Goal: Share content

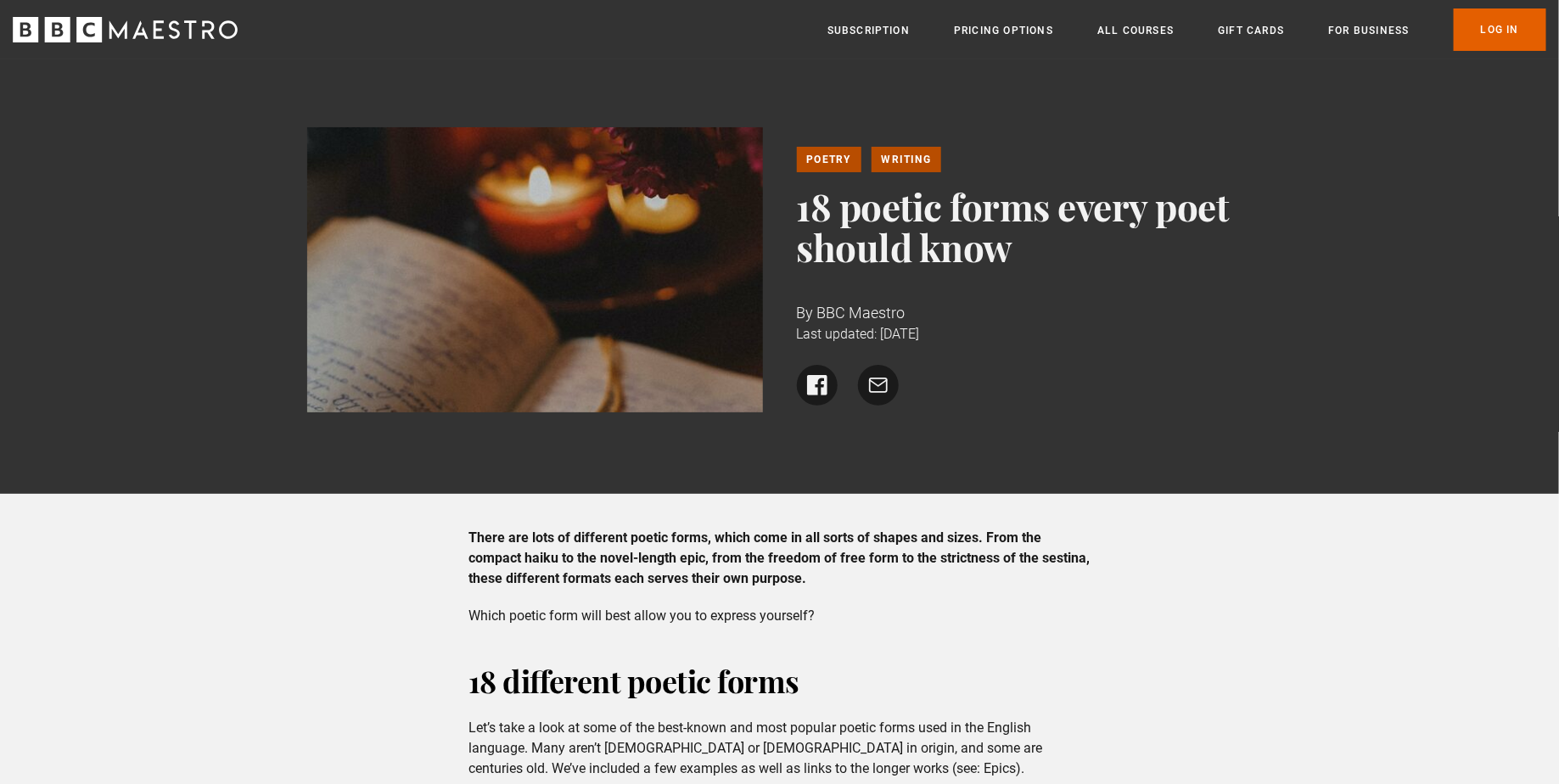
click at [1175, 386] on ul "Share on Facebook Share via email" at bounding box center [1024, 386] width 455 height 41
